Goal: Task Accomplishment & Management: Manage account settings

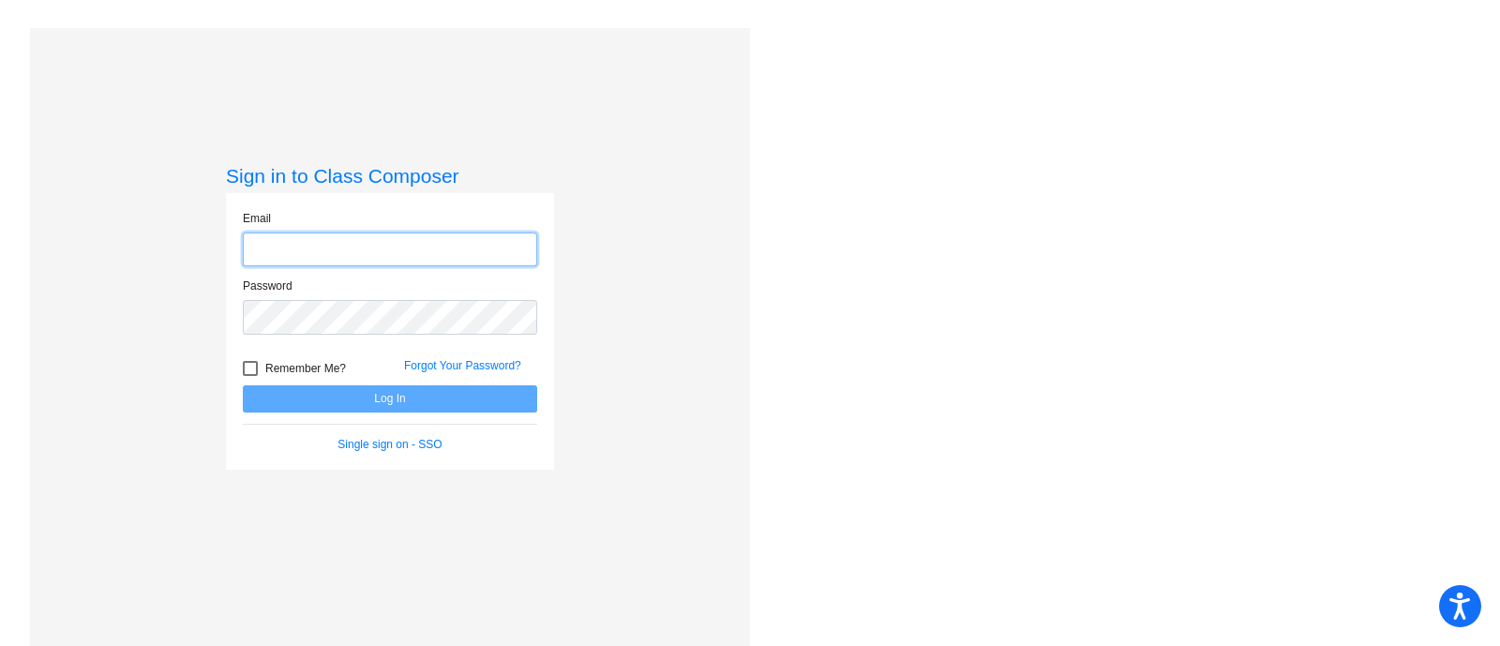
type input "[PERSON_NAME][EMAIL_ADDRESS][PERSON_NAME][DOMAIN_NAME]"
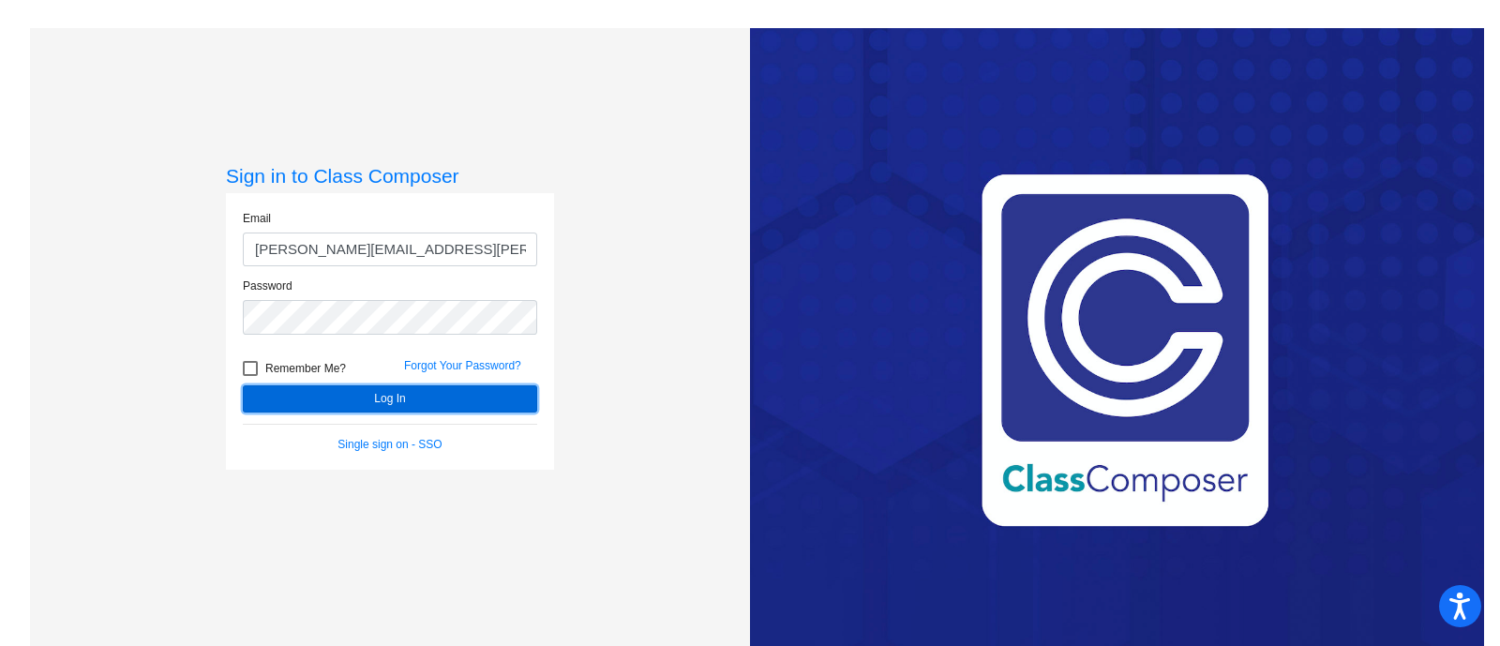
click at [428, 393] on button "Log In" at bounding box center [390, 398] width 294 height 27
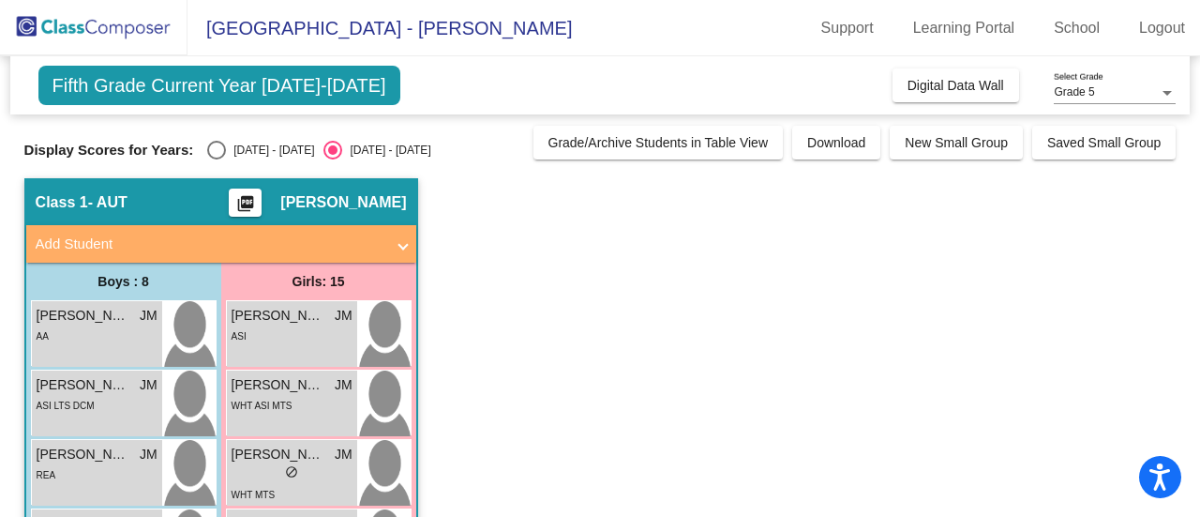
drag, startPoint x: 951, startPoint y: 11, endPoint x: 722, endPoint y: 370, distance: 425.9
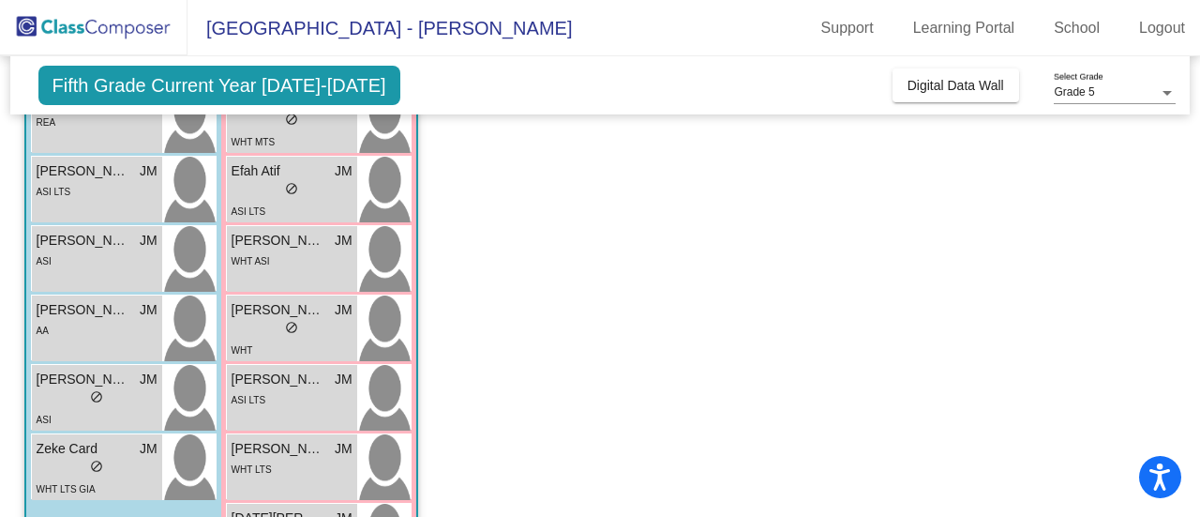
scroll to position [338, 0]
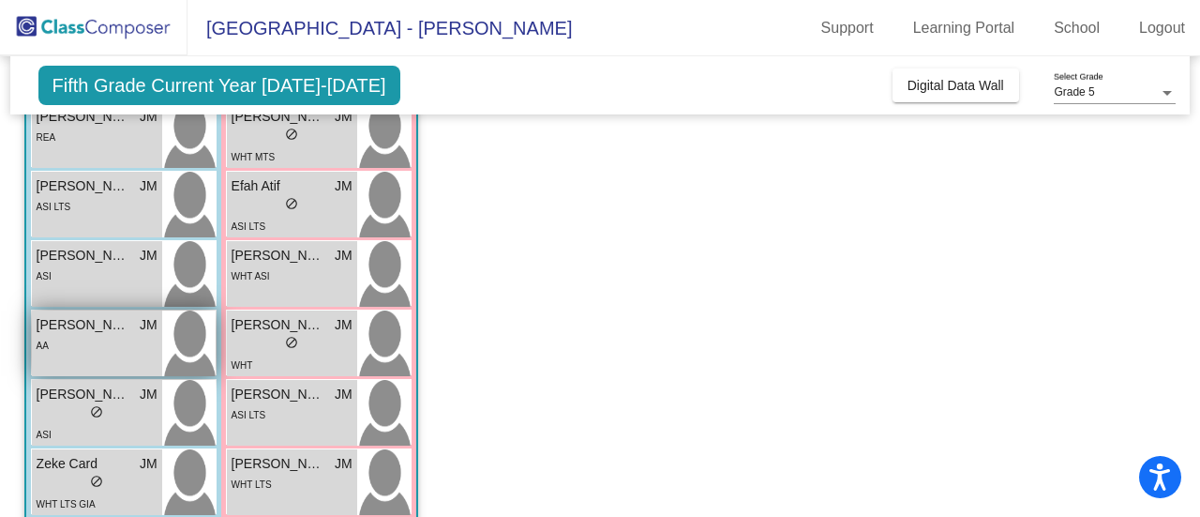
click at [95, 331] on span "[PERSON_NAME]" at bounding box center [84, 325] width 94 height 20
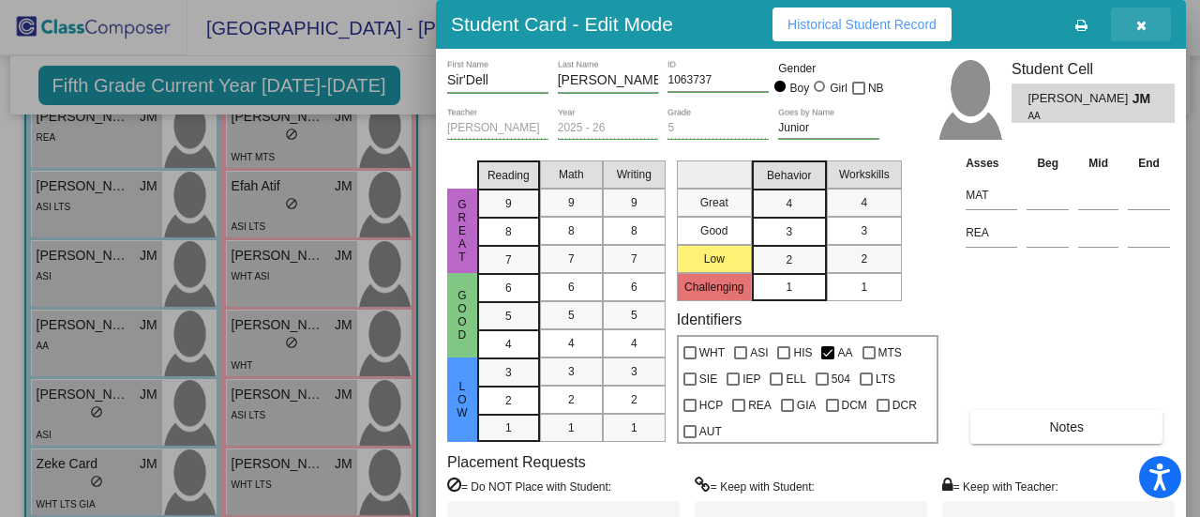
click at [1140, 26] on icon "button" at bounding box center [1142, 25] width 10 height 13
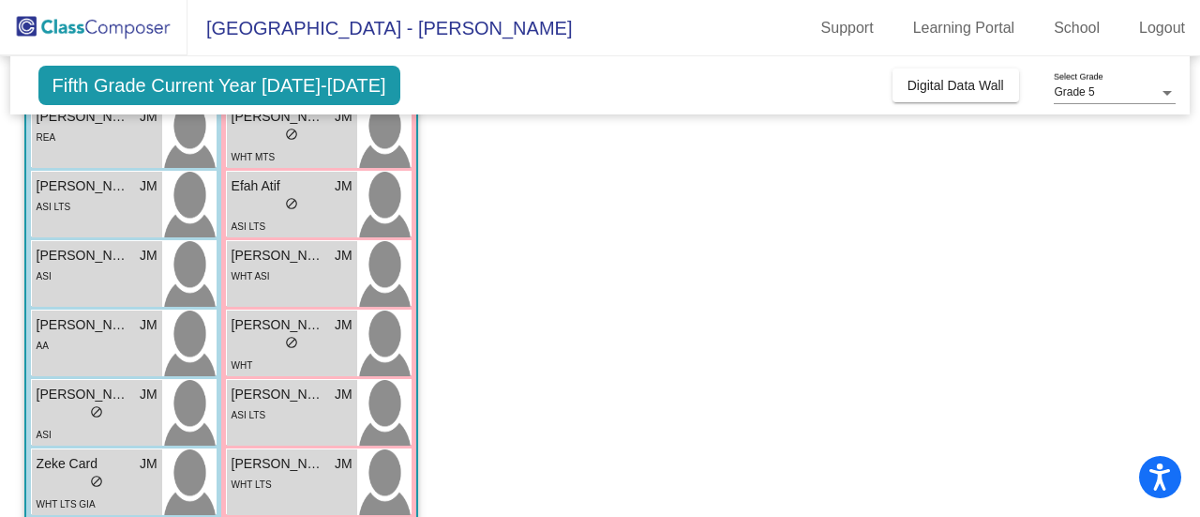
scroll to position [0, 0]
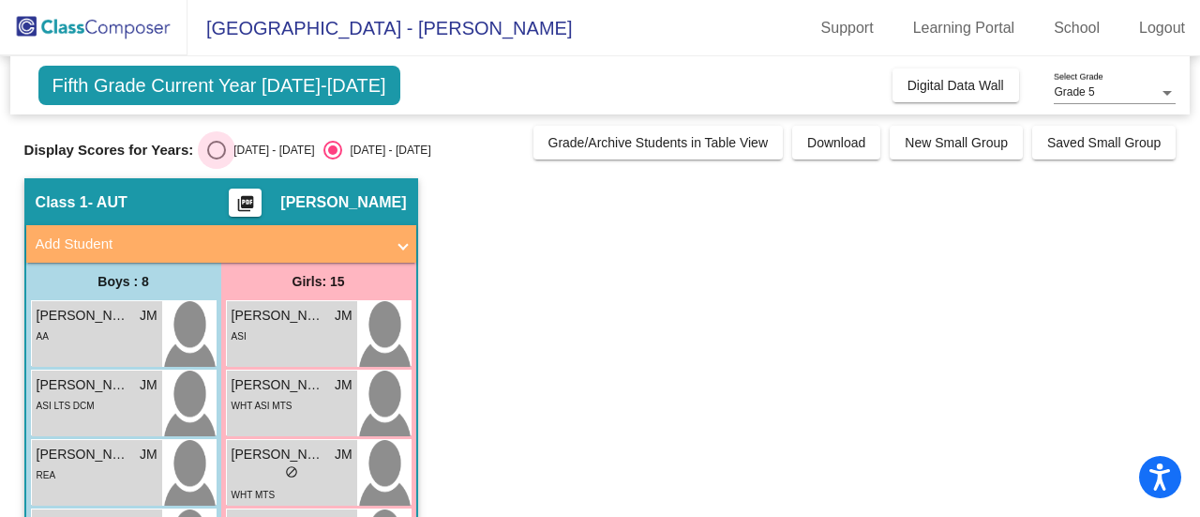
click at [219, 150] on div "Select an option" at bounding box center [216, 150] width 19 height 19
click at [217, 159] on input "[DATE] - [DATE]" at bounding box center [216, 159] width 1 height 1
radio input "true"
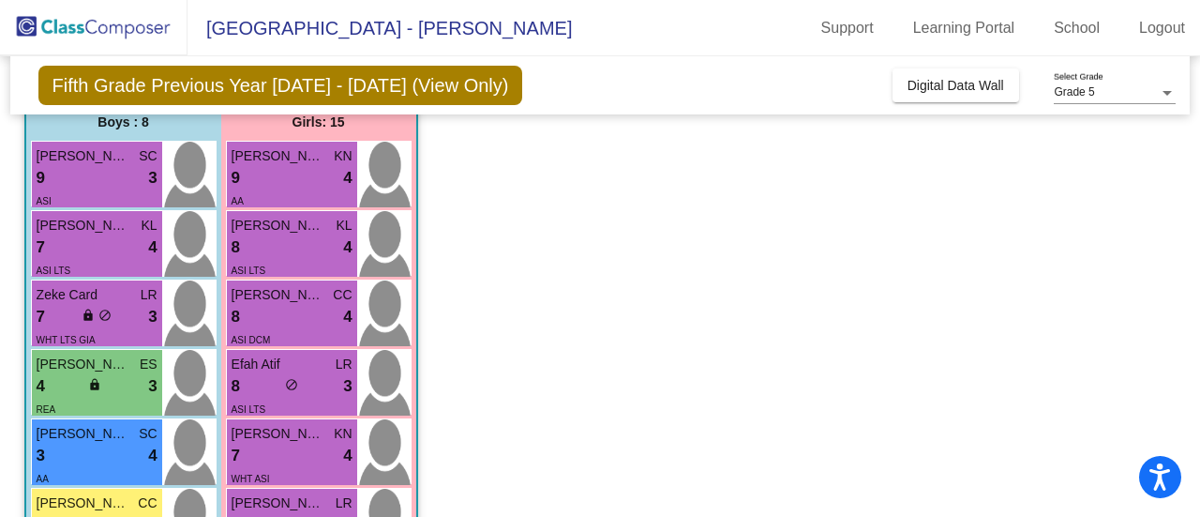
scroll to position [166, 0]
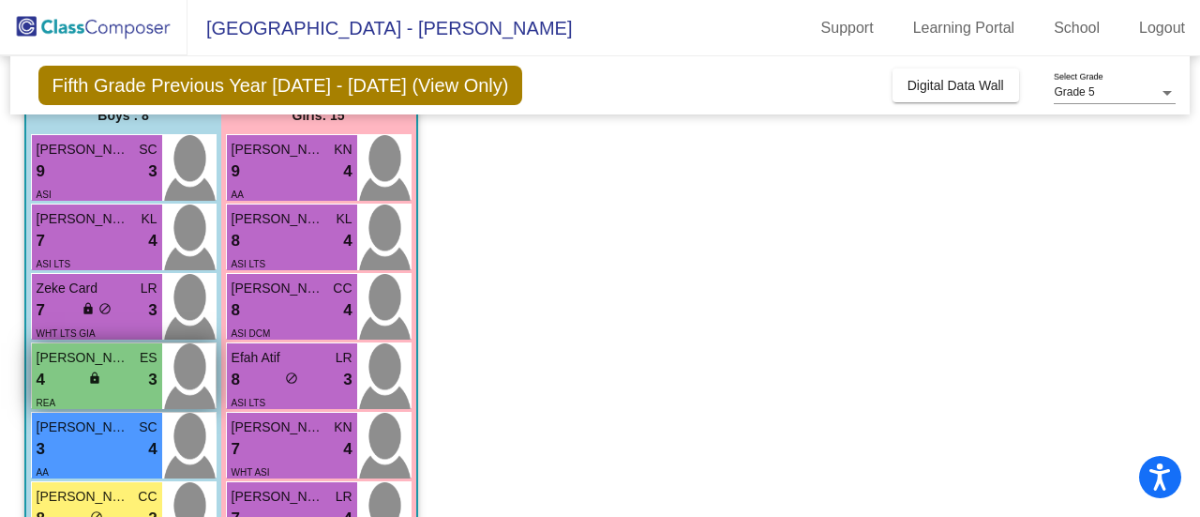
click at [59, 376] on div "4 lock do_not_disturb_alt 3" at bounding box center [97, 380] width 121 height 24
